Goal: Task Accomplishment & Management: Use online tool/utility

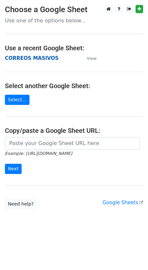
click at [29, 57] on strong "CORREOS MASIVOS" at bounding box center [32, 58] width 54 height 6
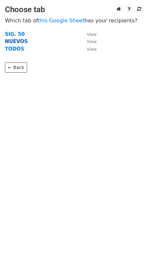
click at [20, 43] on strong "NUEVOS" at bounding box center [16, 41] width 23 height 6
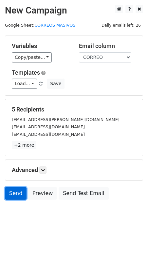
click at [15, 196] on link "Send" at bounding box center [16, 193] width 22 height 12
